Goal: Check status: Check status

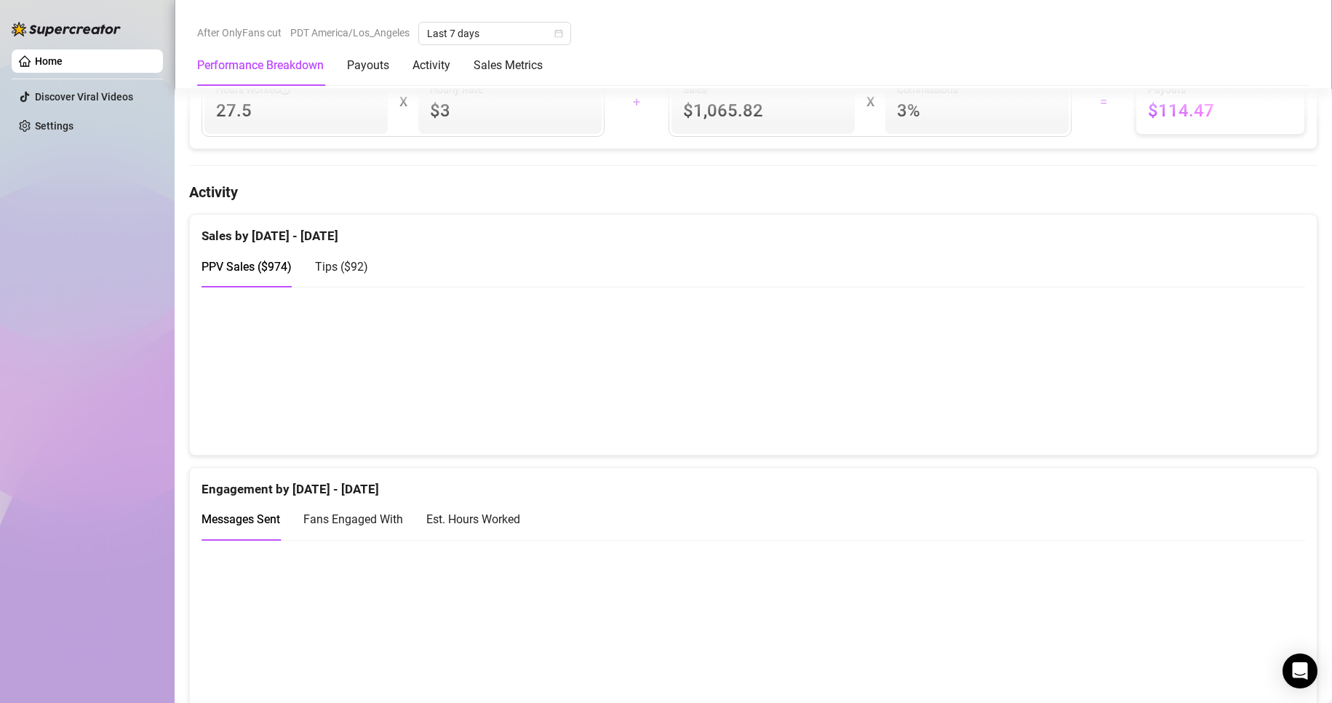
scroll to position [624, 0]
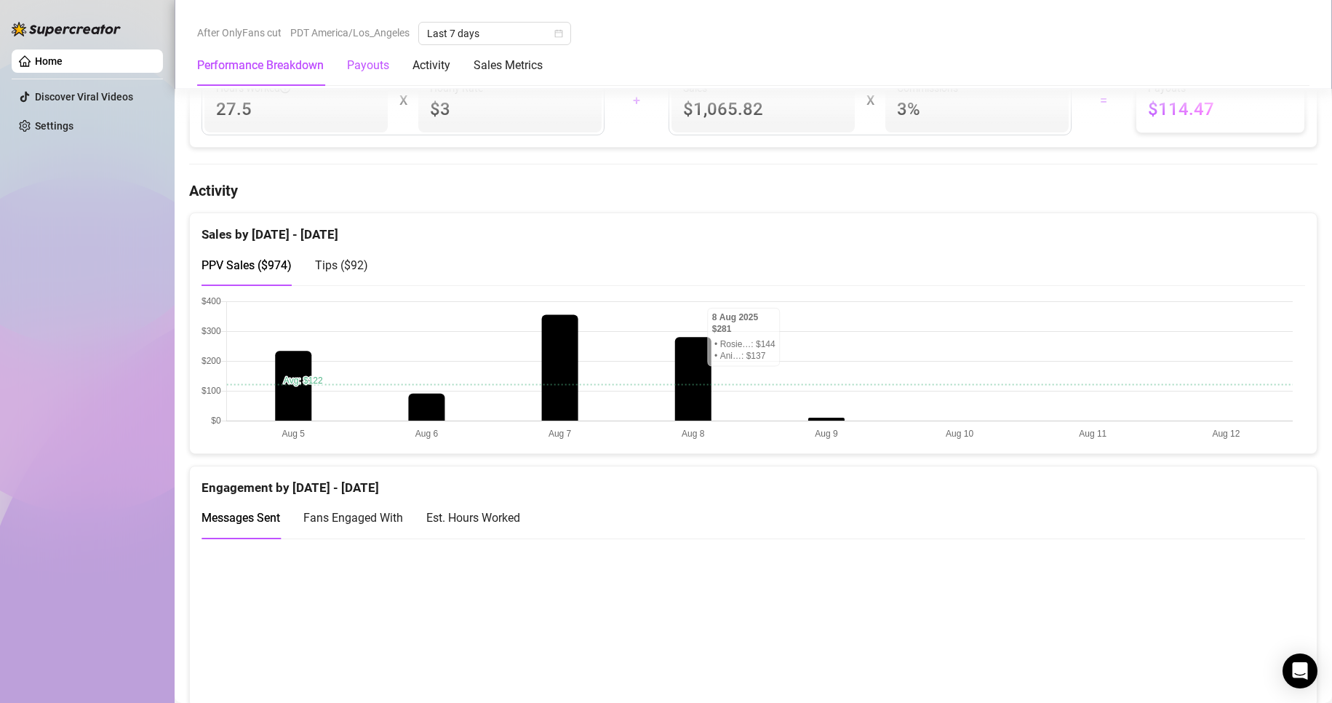
click at [389, 69] on div "Payouts" at bounding box center [368, 65] width 42 height 17
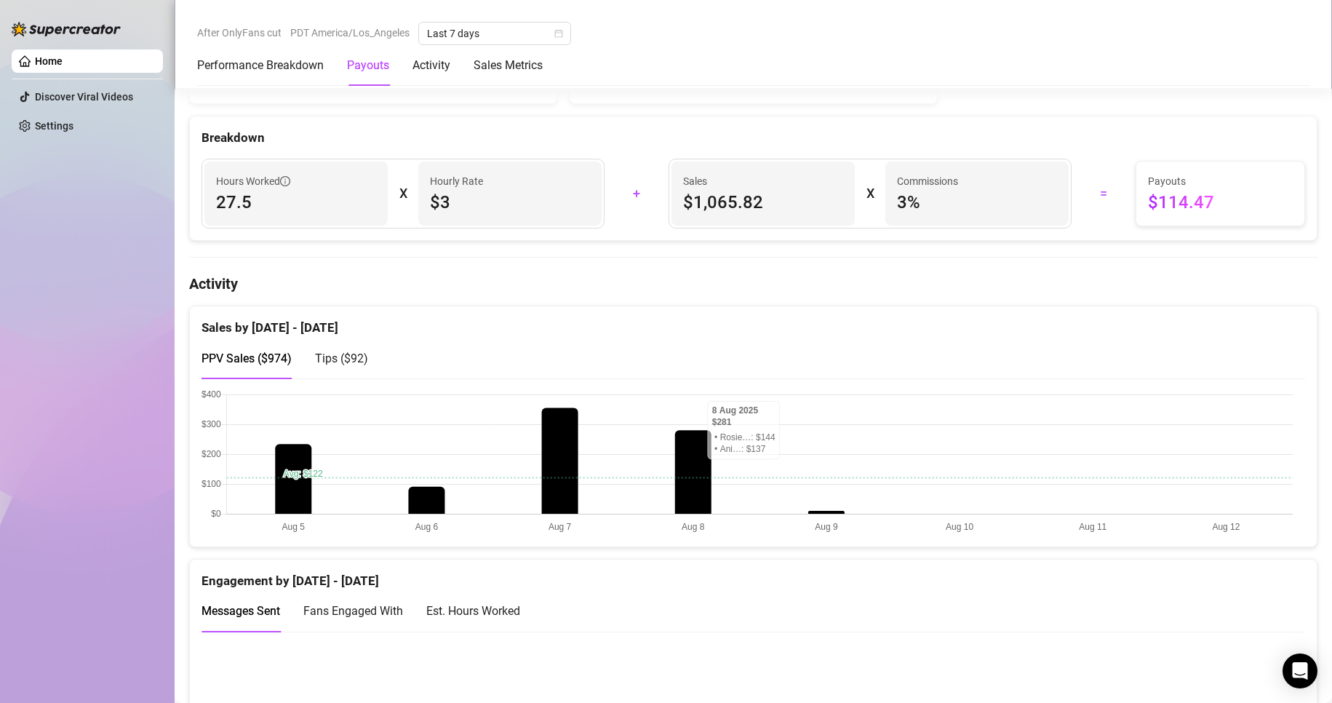
scroll to position [441, 0]
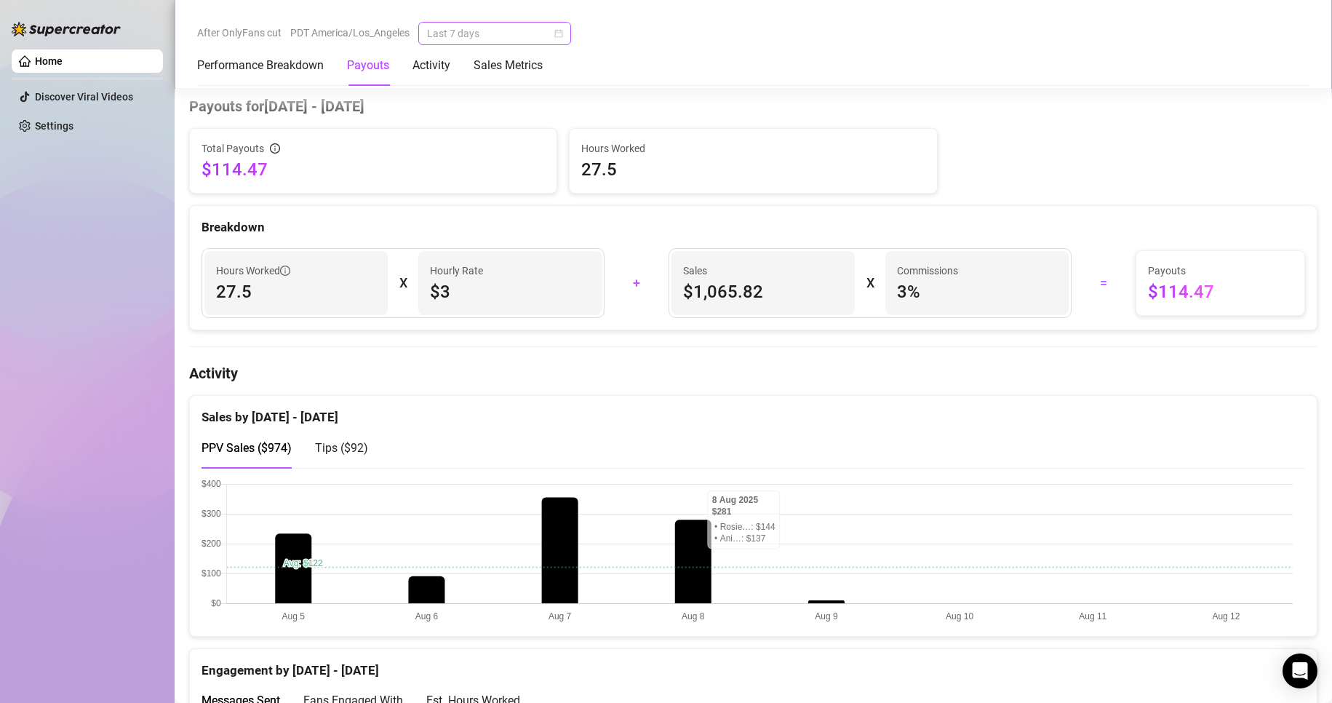
click at [498, 38] on span "Last 7 days" at bounding box center [494, 34] width 135 height 22
click at [459, 154] on div "Custom date" at bounding box center [496, 156] width 130 height 16
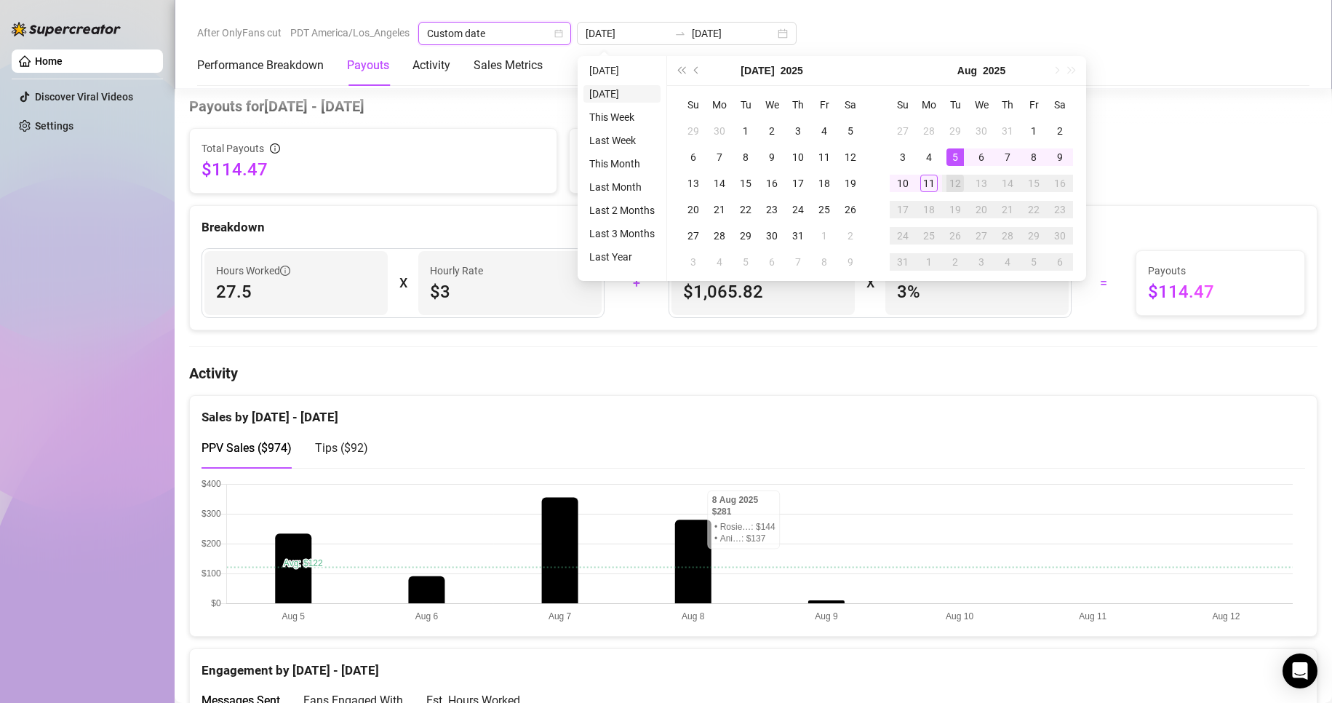
type input "[DATE]"
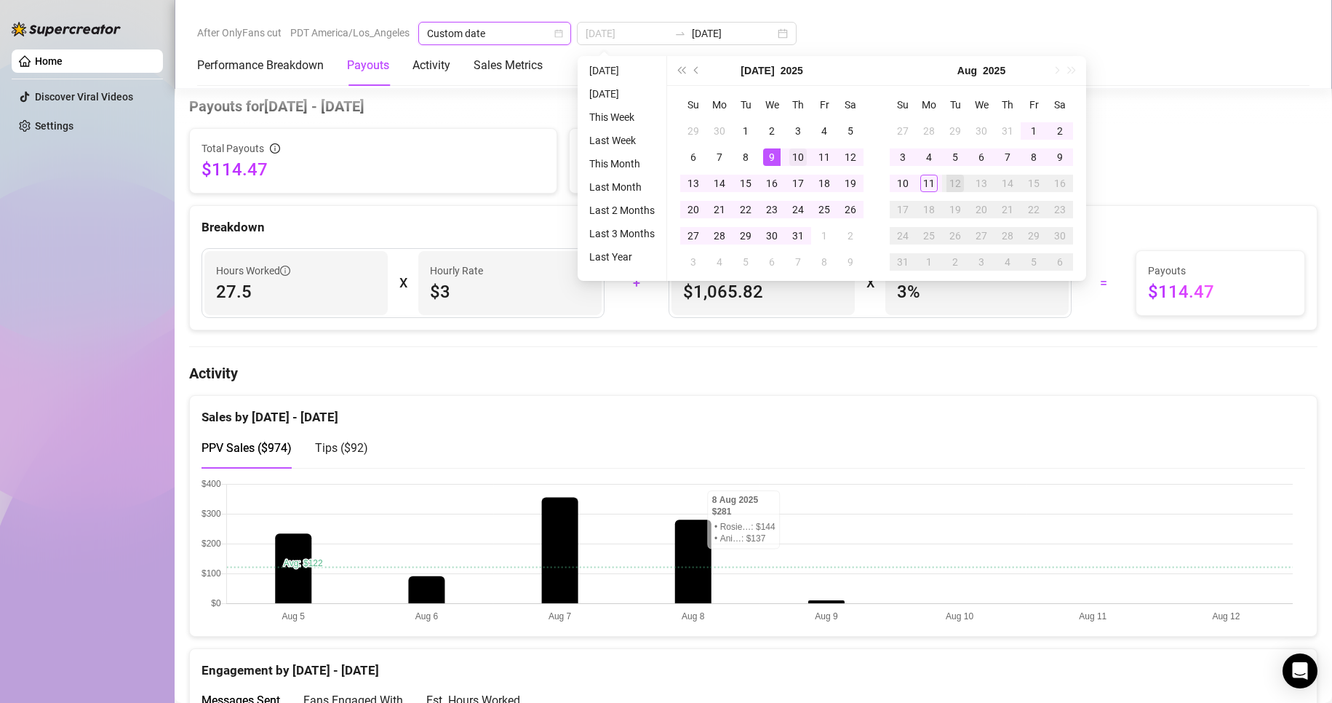
type input "[DATE]"
click at [720, 236] on div "28" at bounding box center [719, 235] width 17 height 17
type input "[DATE]"
click at [936, 186] on div "11" at bounding box center [928, 183] width 17 height 17
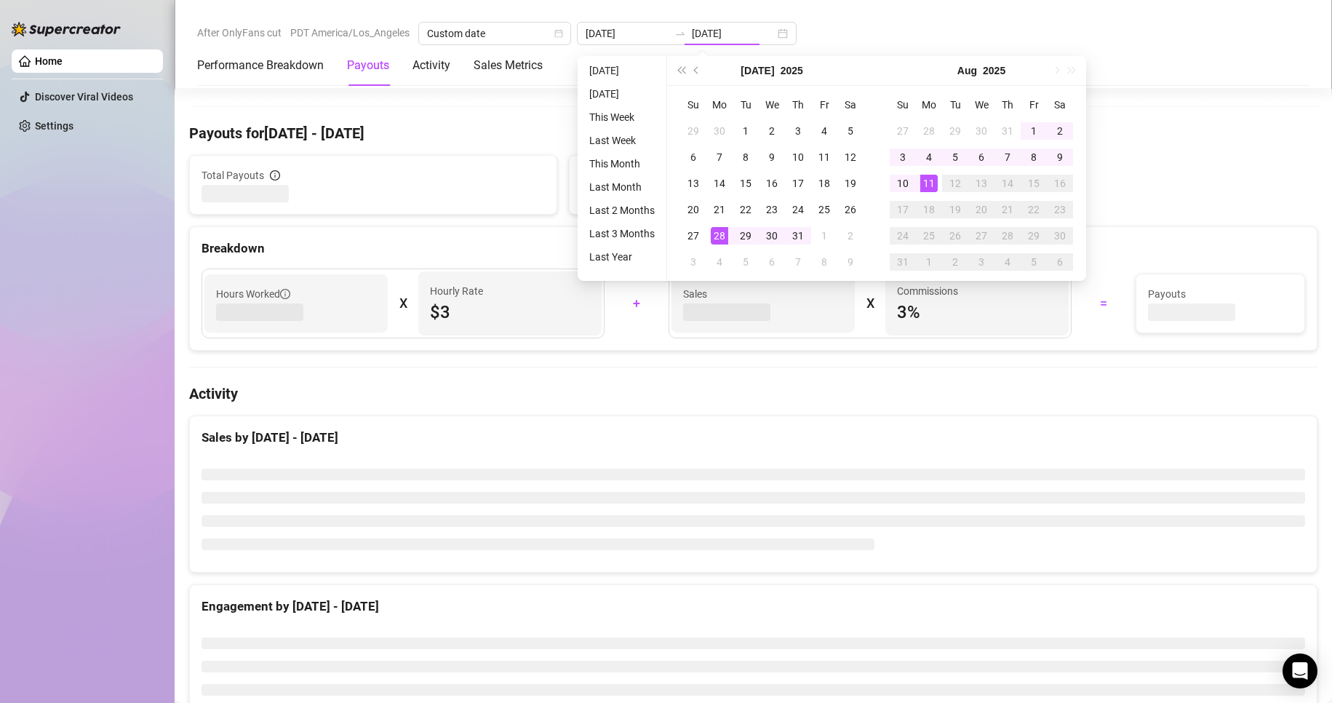
type input "[DATE]"
